Goal: Navigation & Orientation: Understand site structure

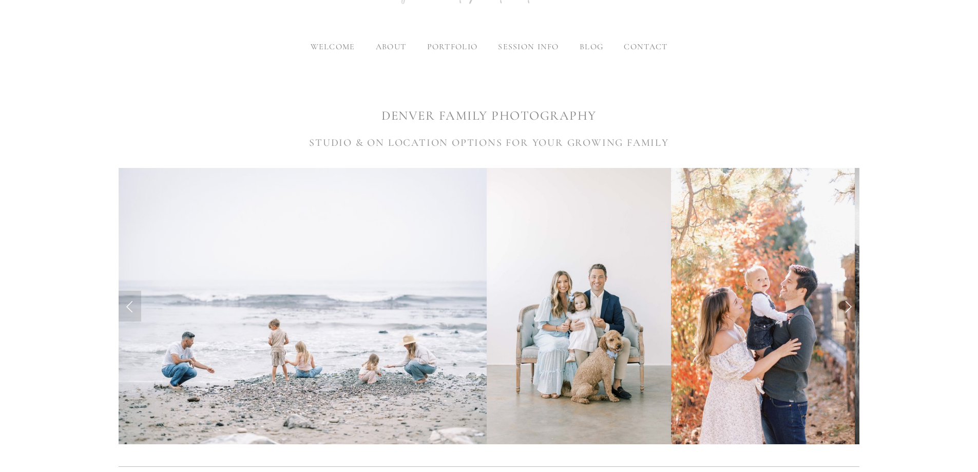
scroll to position [154, 0]
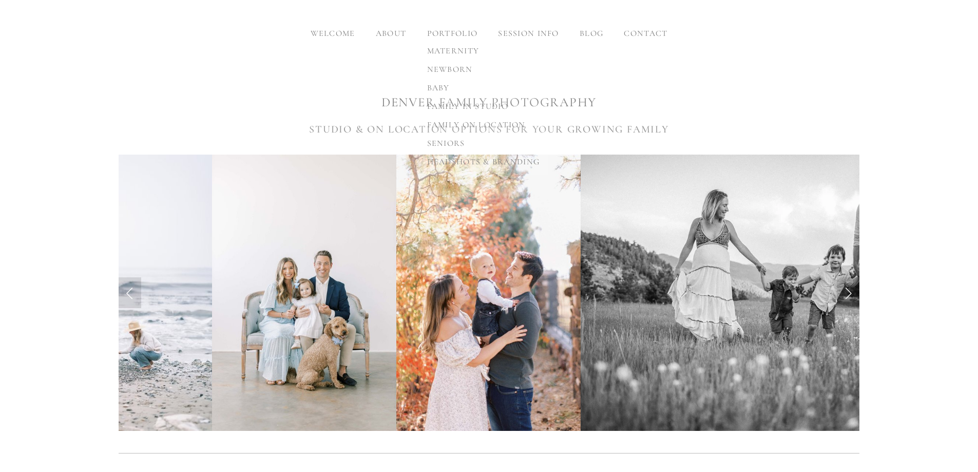
click at [444, 108] on span "family in studio" at bounding box center [467, 106] width 81 height 10
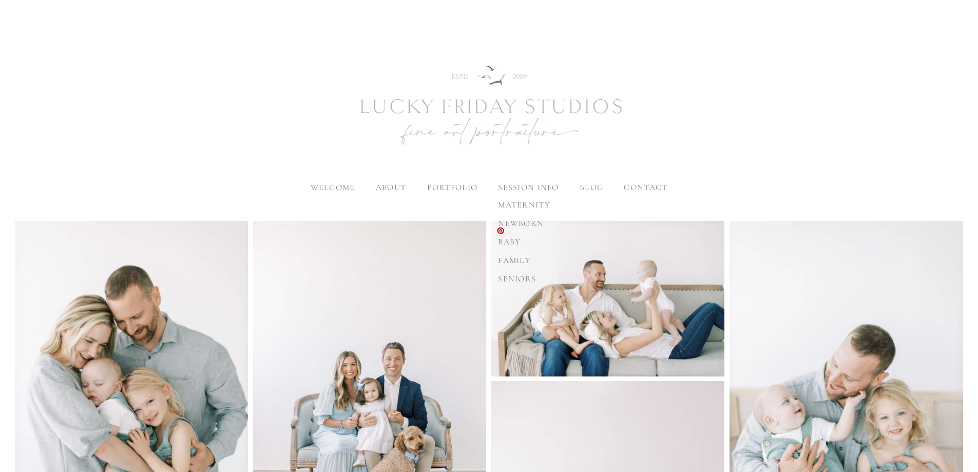
click at [517, 261] on span "family" at bounding box center [514, 260] width 33 height 10
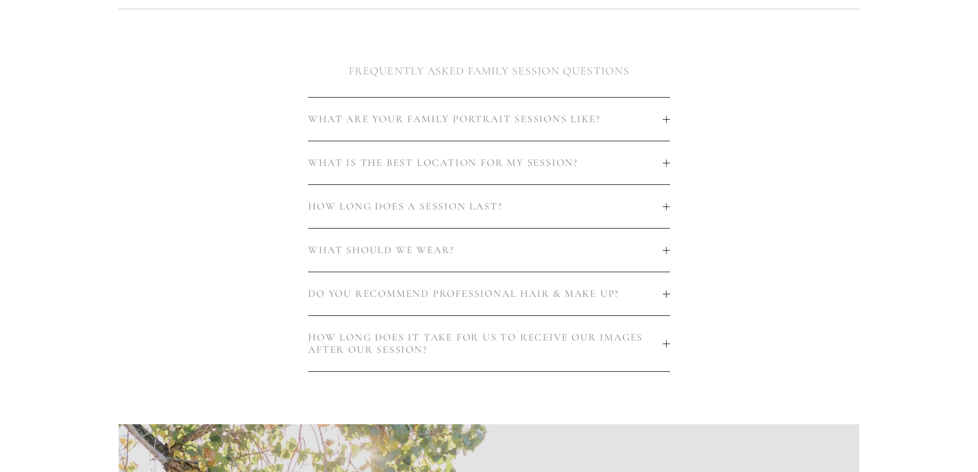
scroll to position [616, 0]
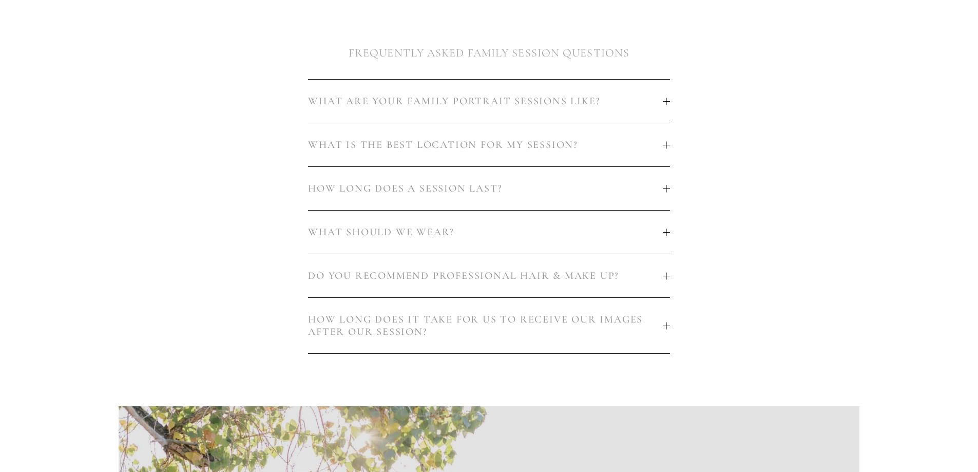
click at [663, 272] on div at bounding box center [666, 275] width 7 height 7
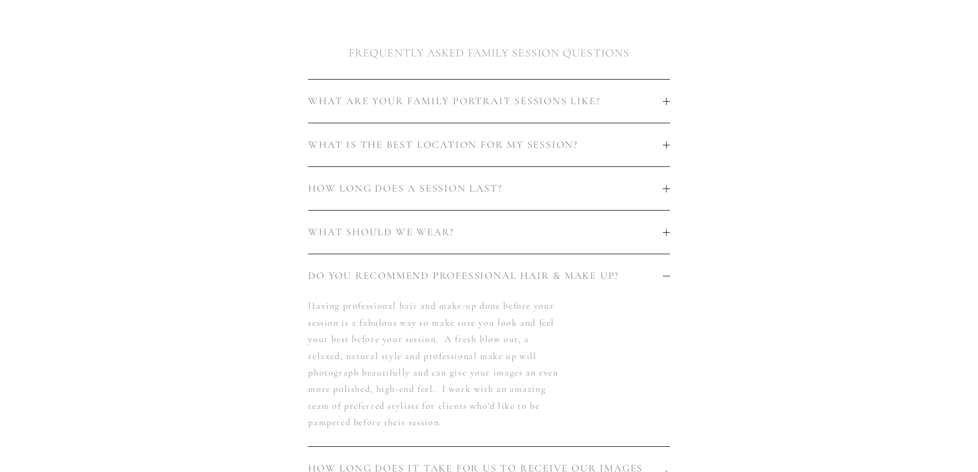
click at [665, 228] on div at bounding box center [666, 231] width 7 height 7
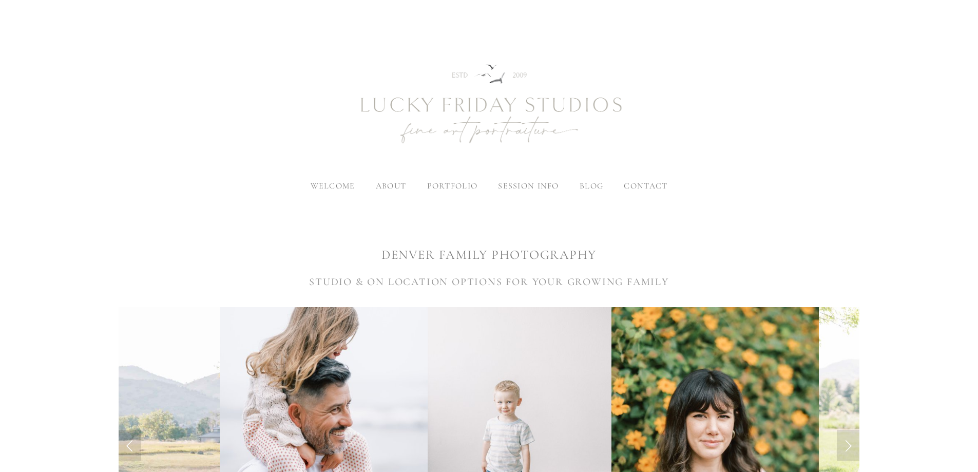
scroll to position [0, 0]
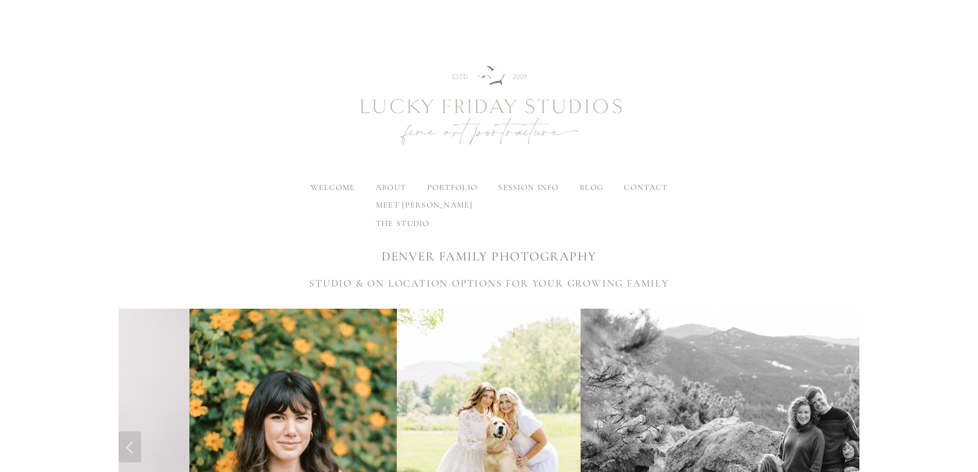
click at [387, 208] on span "meet [PERSON_NAME]" at bounding box center [424, 205] width 97 height 10
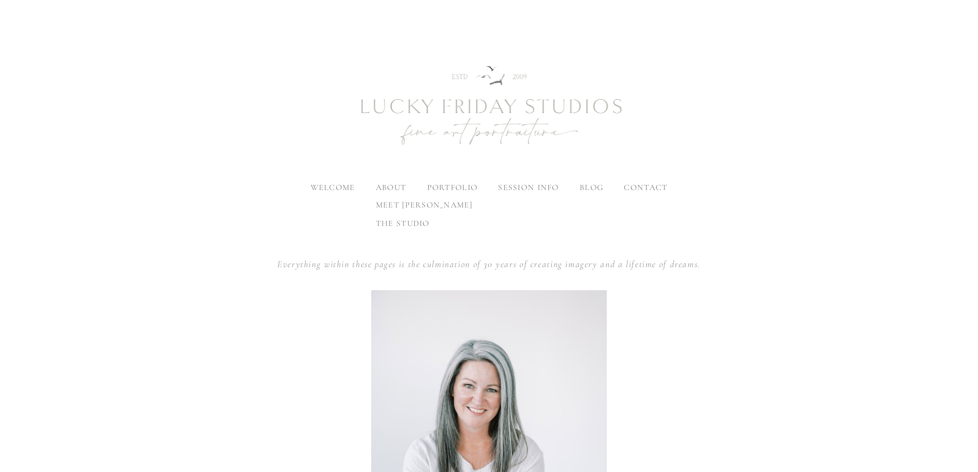
click at [401, 224] on span "the studio" at bounding box center [403, 223] width 54 height 10
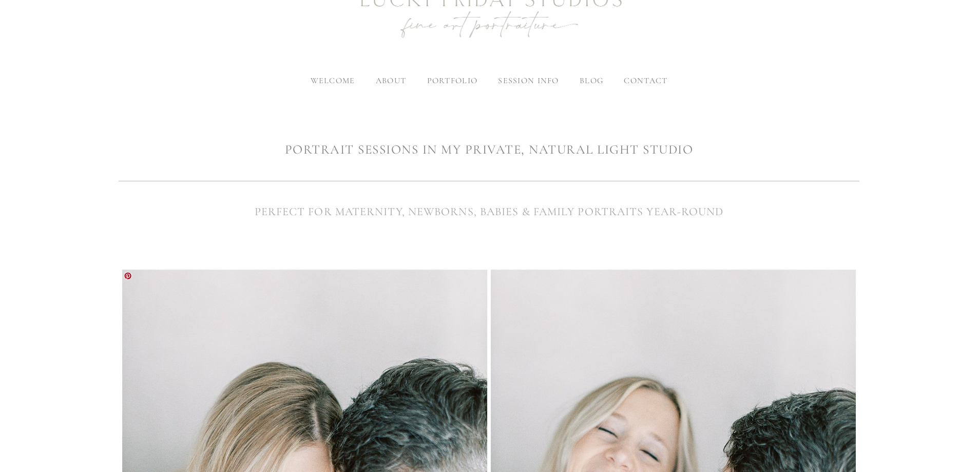
scroll to position [51, 0]
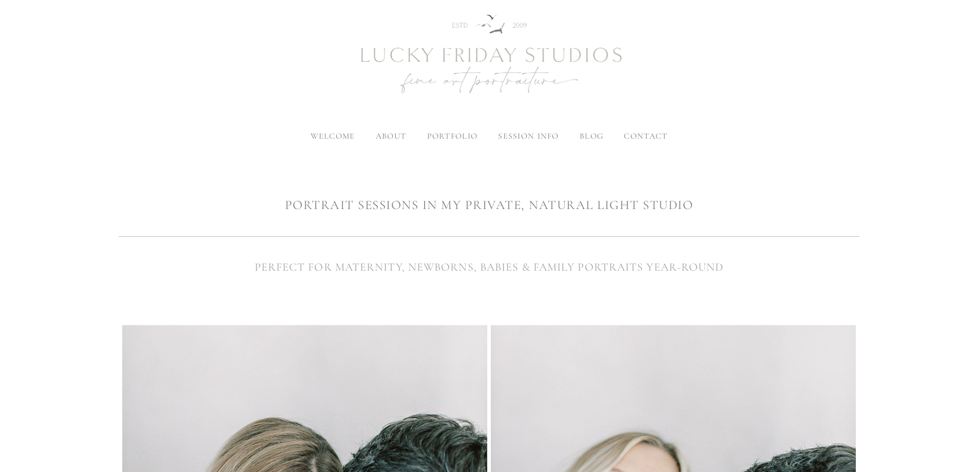
click at [594, 135] on span "blog" at bounding box center [592, 136] width 24 height 10
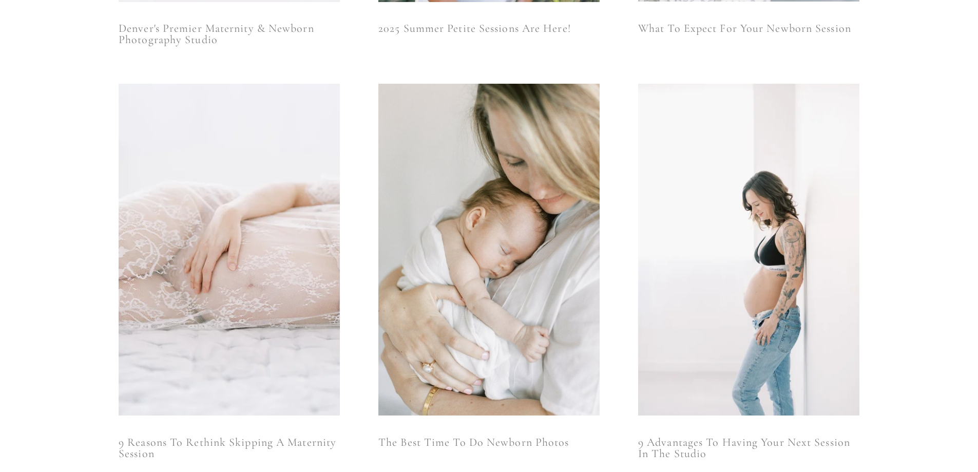
scroll to position [722, 0]
